Goal: Transaction & Acquisition: Obtain resource

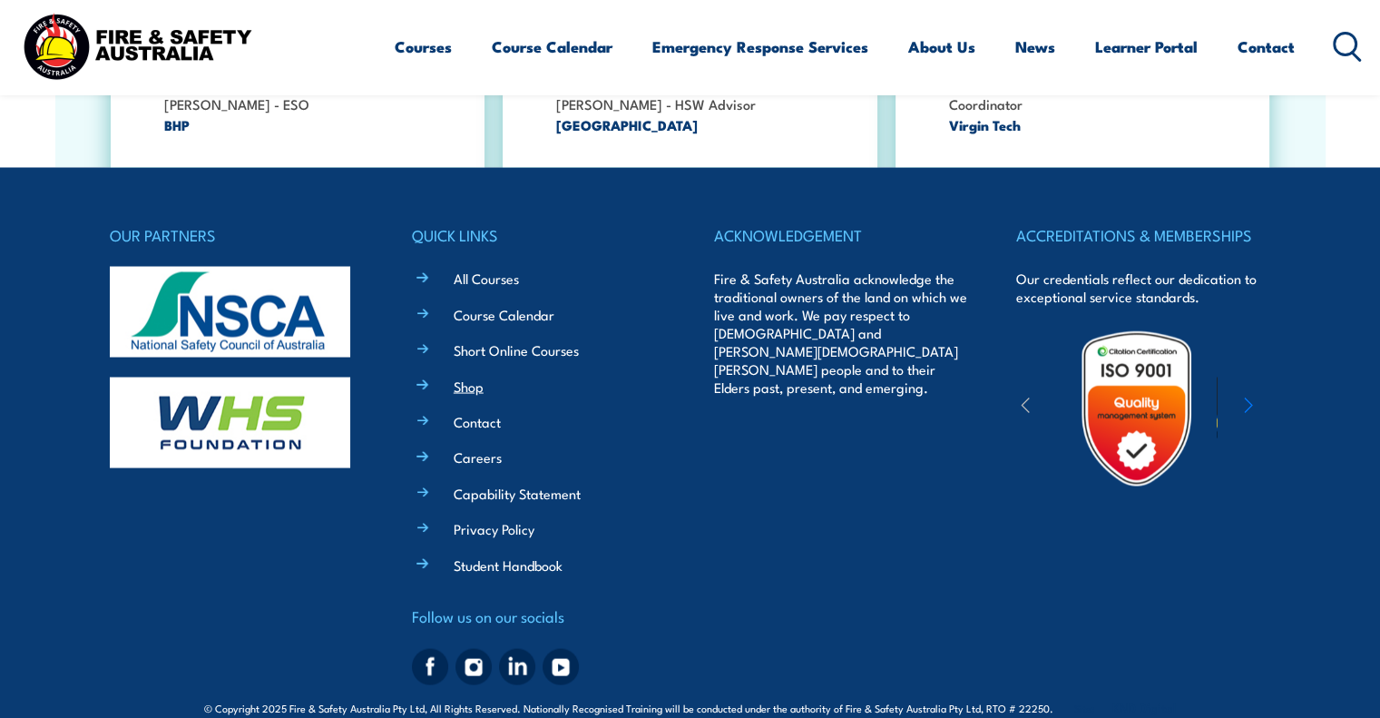
click at [479, 376] on link "Shop" at bounding box center [469, 385] width 30 height 19
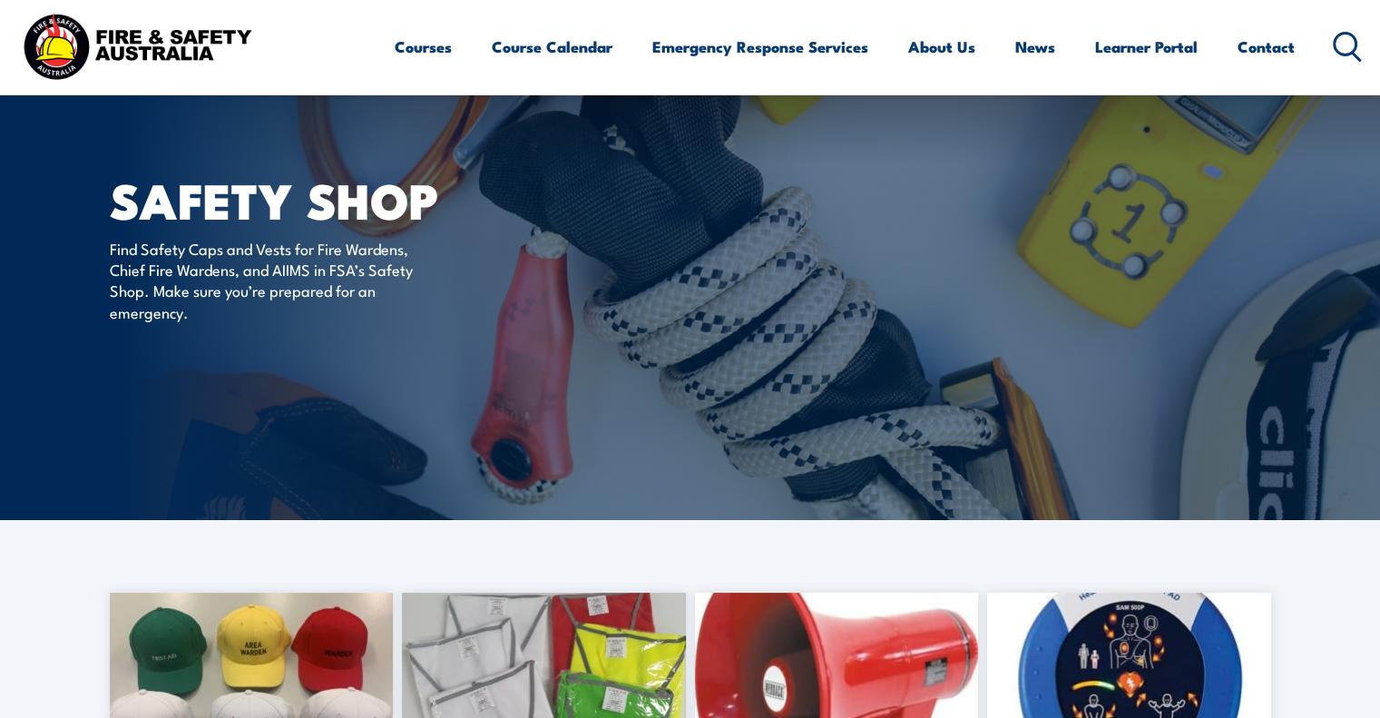
scroll to position [544, 0]
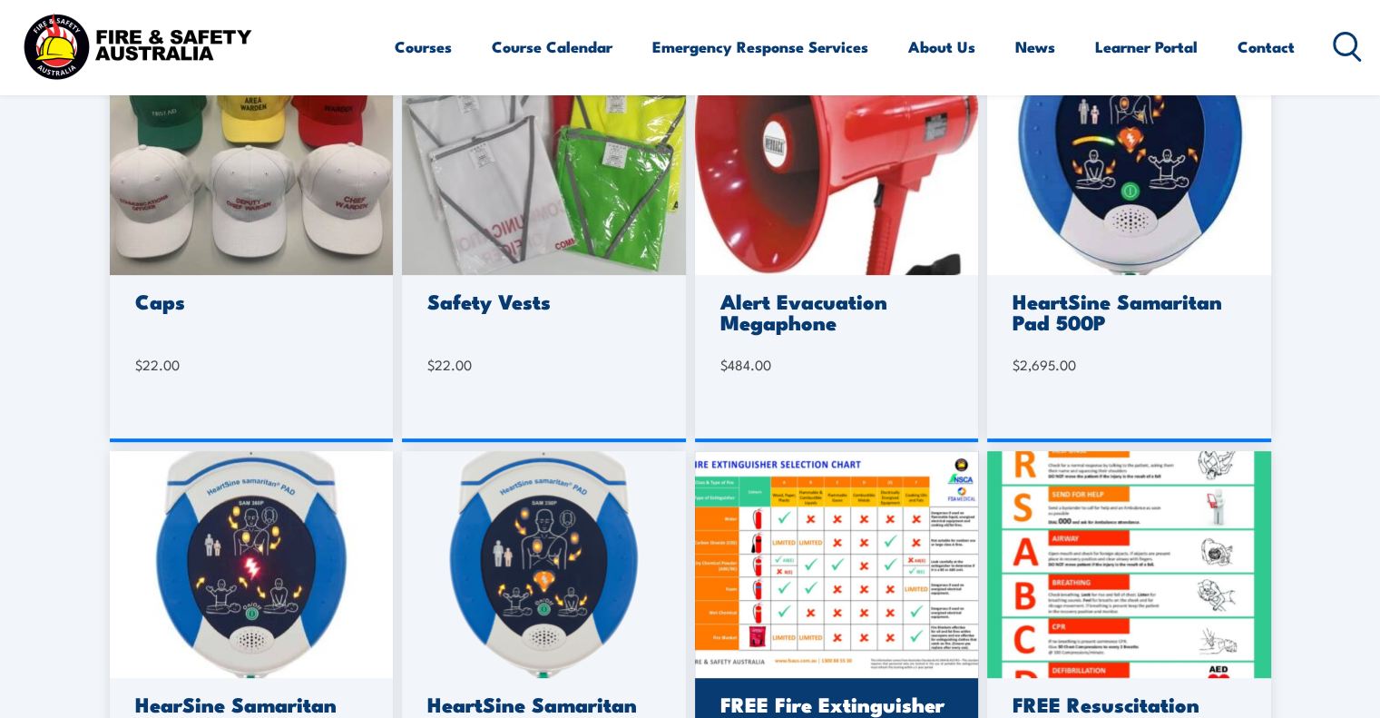
click at [759, 508] on img at bounding box center [837, 564] width 284 height 227
